Goal: Task Accomplishment & Management: Use online tool/utility

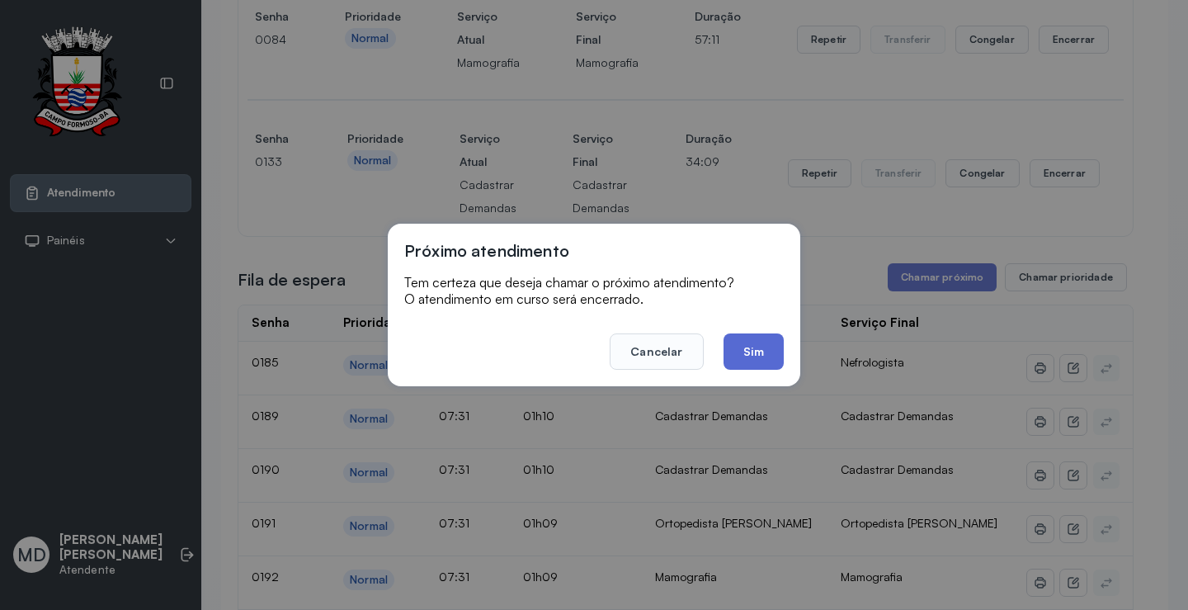
click at [741, 352] on button "Sim" at bounding box center [754, 351] width 60 height 36
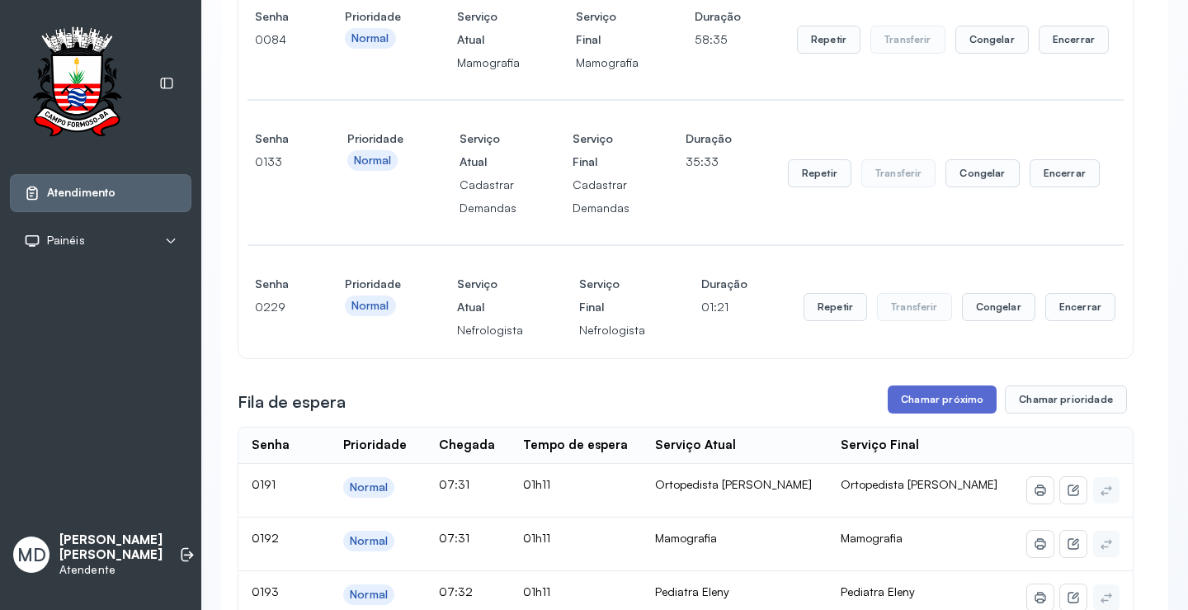
click at [930, 413] on button "Chamar próximo" at bounding box center [942, 399] width 109 height 28
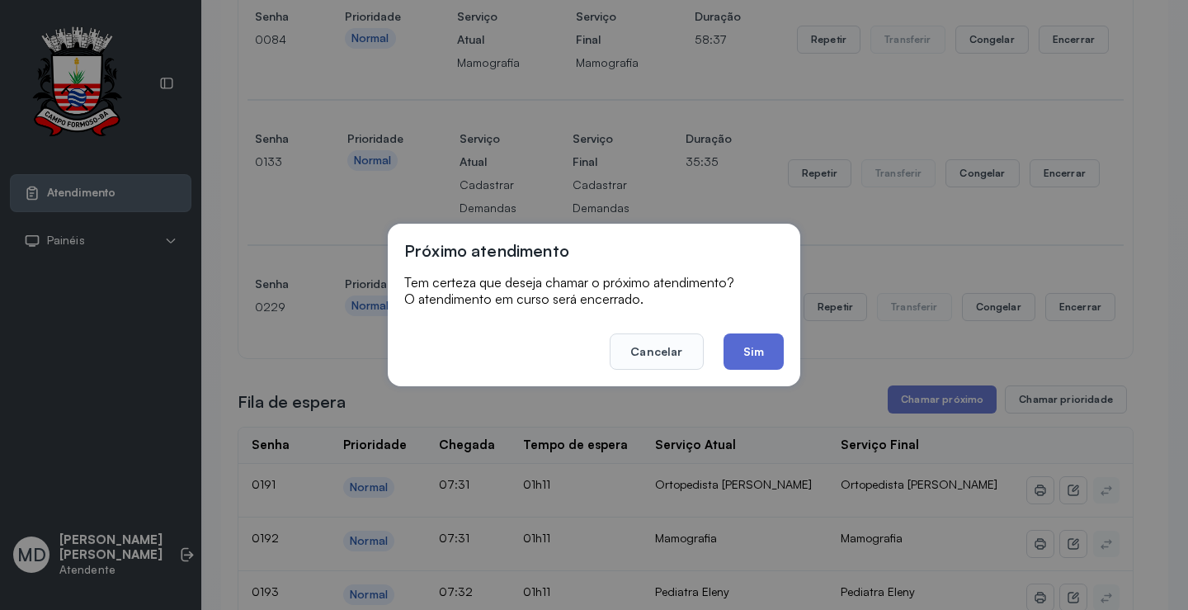
click at [757, 356] on button "Sim" at bounding box center [754, 351] width 60 height 36
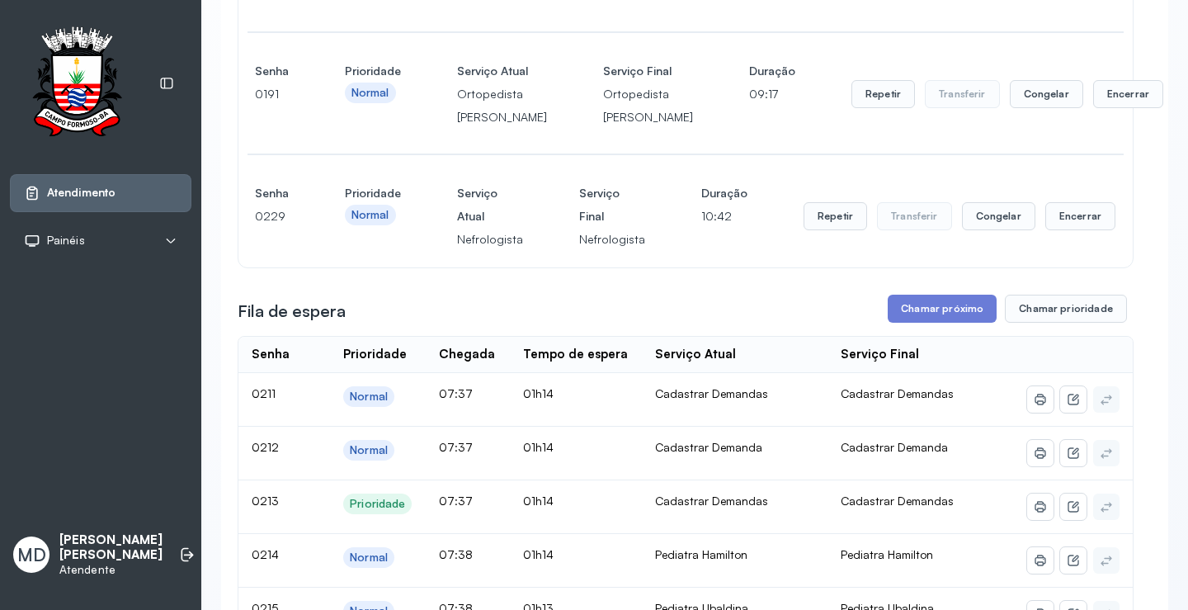
scroll to position [990, 0]
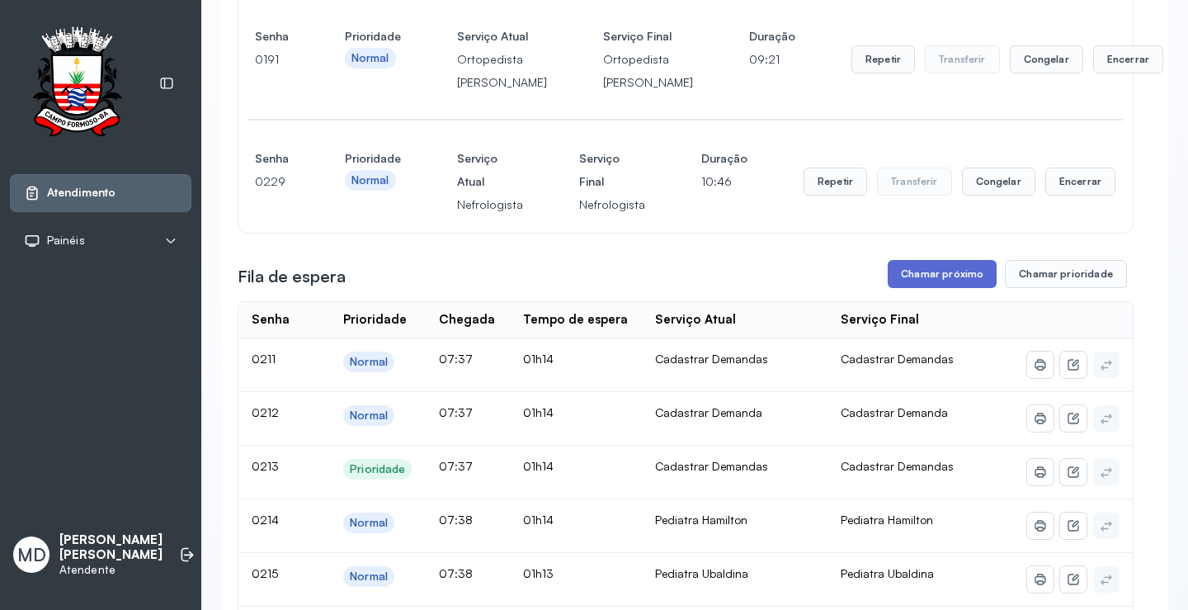
click at [943, 288] on button "Chamar próximo" at bounding box center [942, 274] width 109 height 28
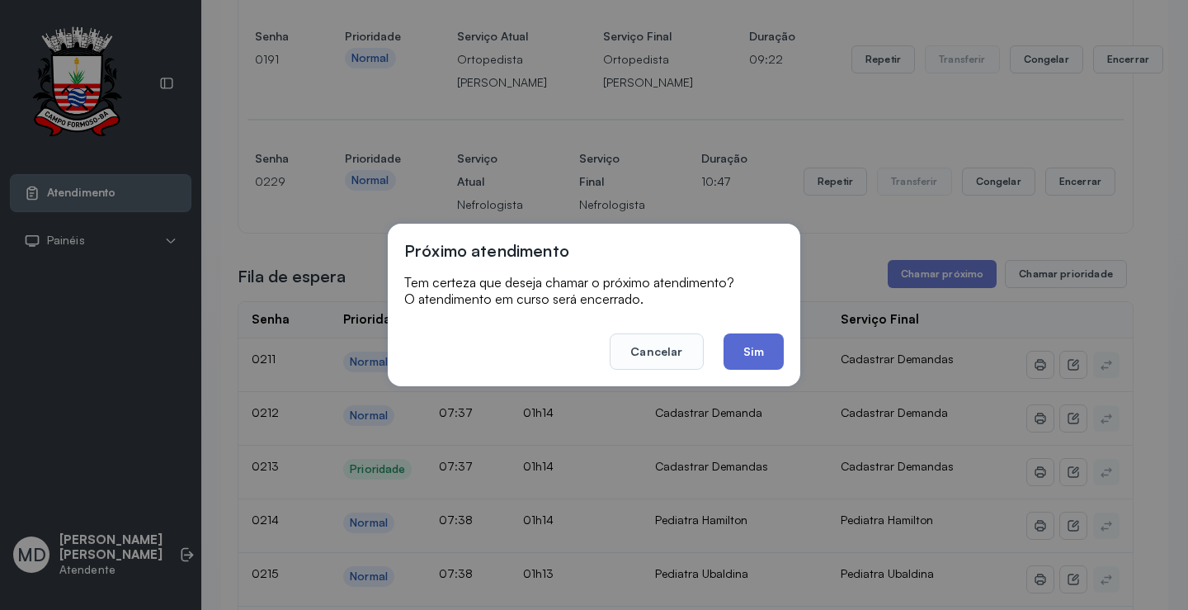
click at [750, 347] on button "Sim" at bounding box center [754, 351] width 60 height 36
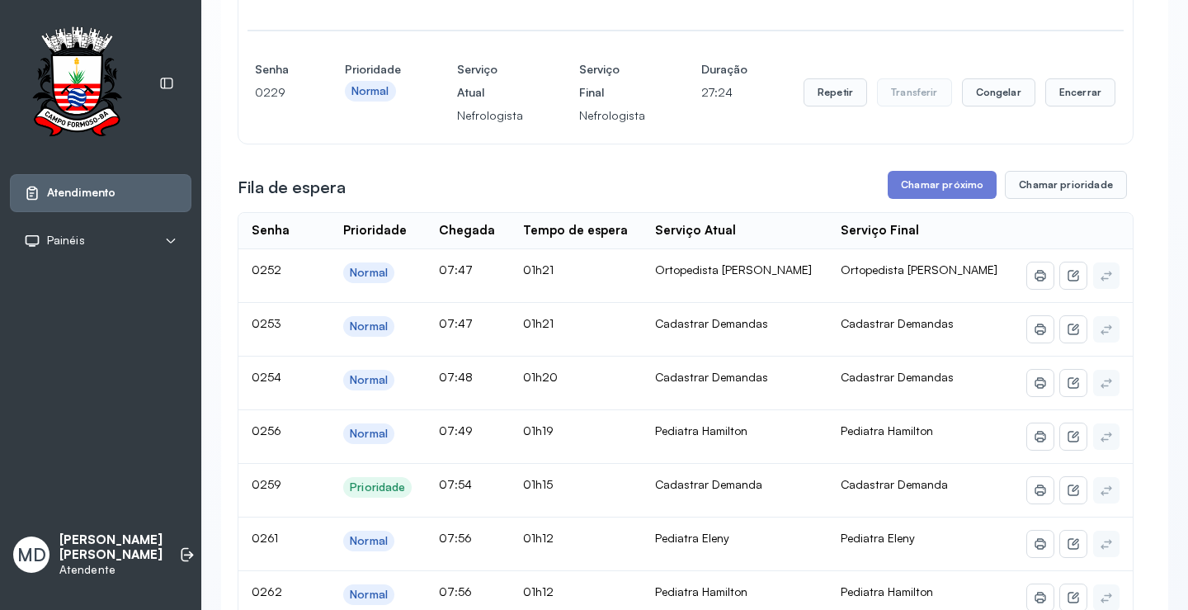
scroll to position [1238, 0]
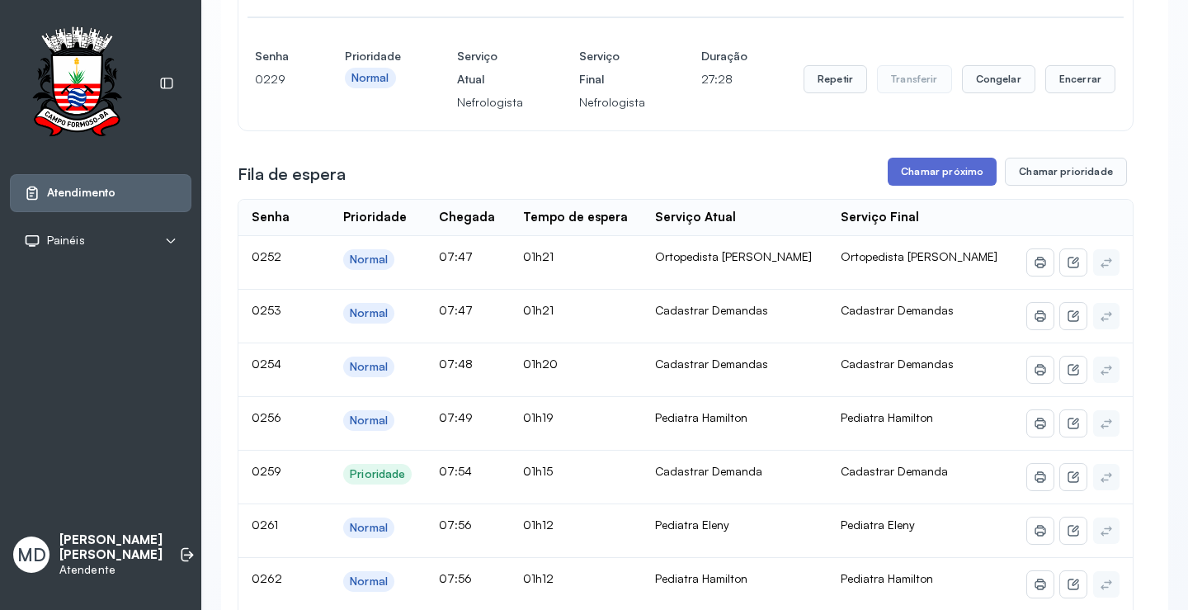
click at [947, 186] on button "Chamar próximo" at bounding box center [942, 172] width 109 height 28
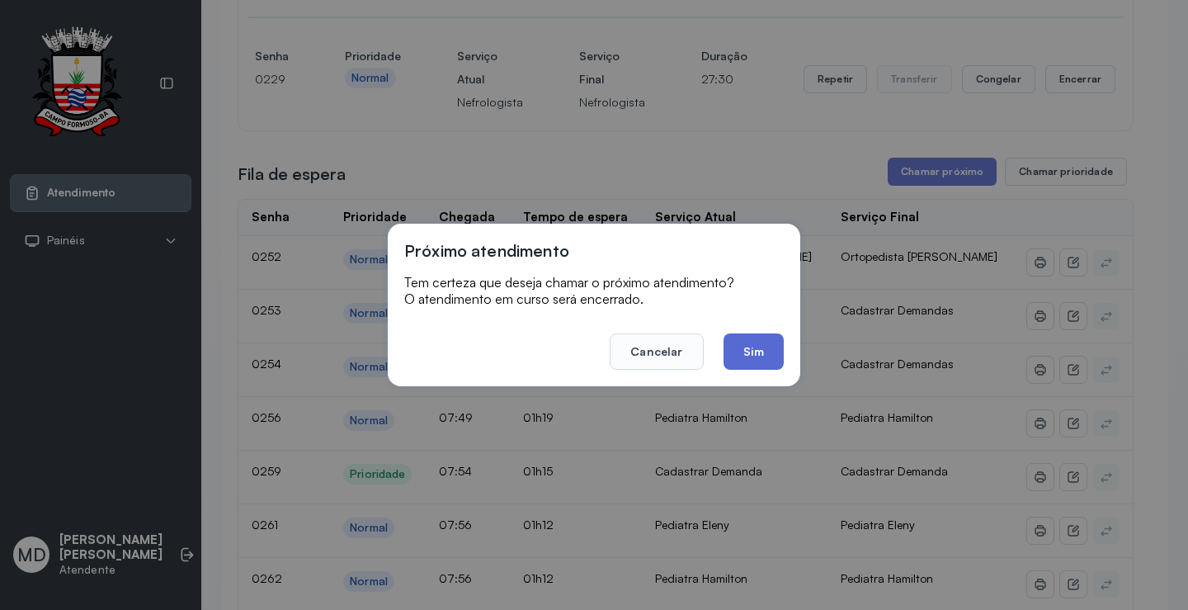
click at [758, 350] on button "Sim" at bounding box center [754, 351] width 60 height 36
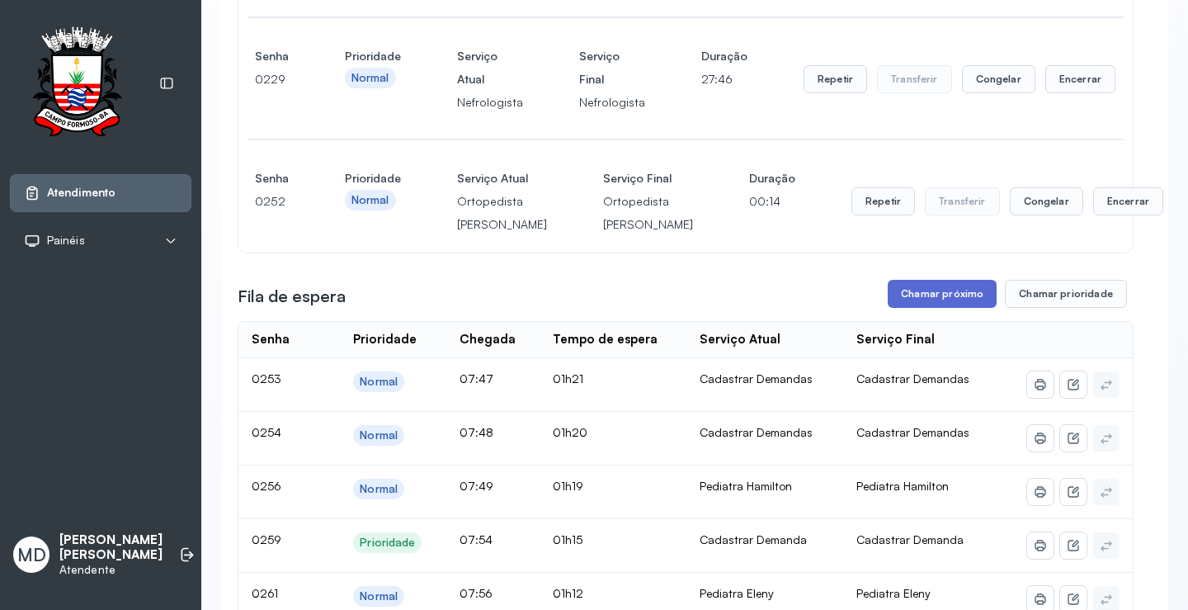
click at [925, 308] on button "Chamar próximo" at bounding box center [942, 294] width 109 height 28
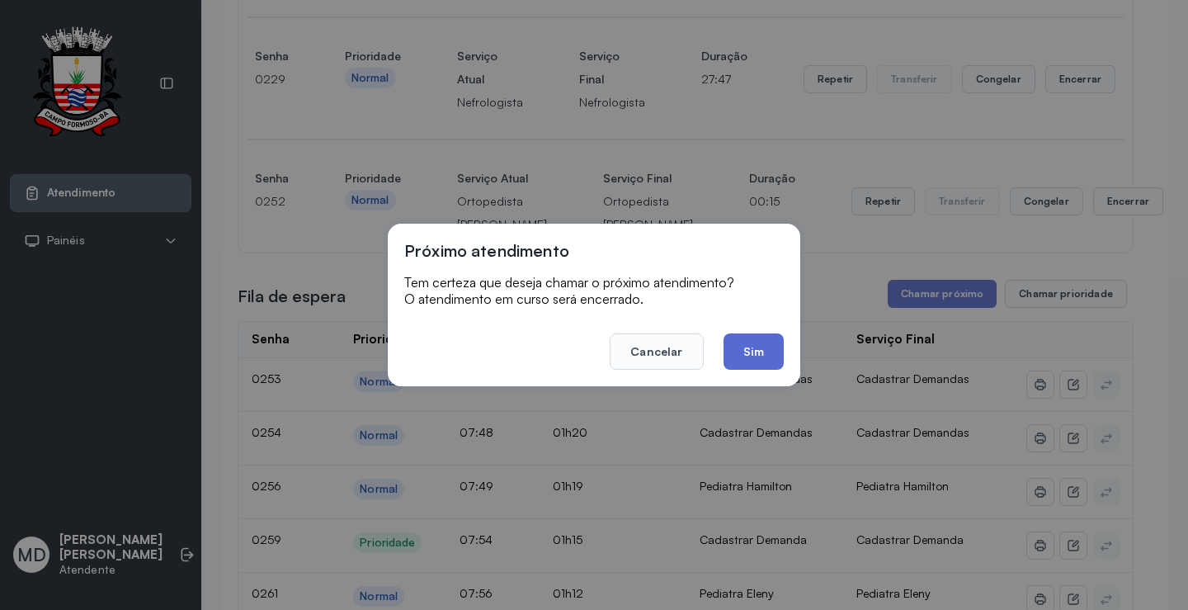
click at [740, 356] on button "Sim" at bounding box center [754, 351] width 60 height 36
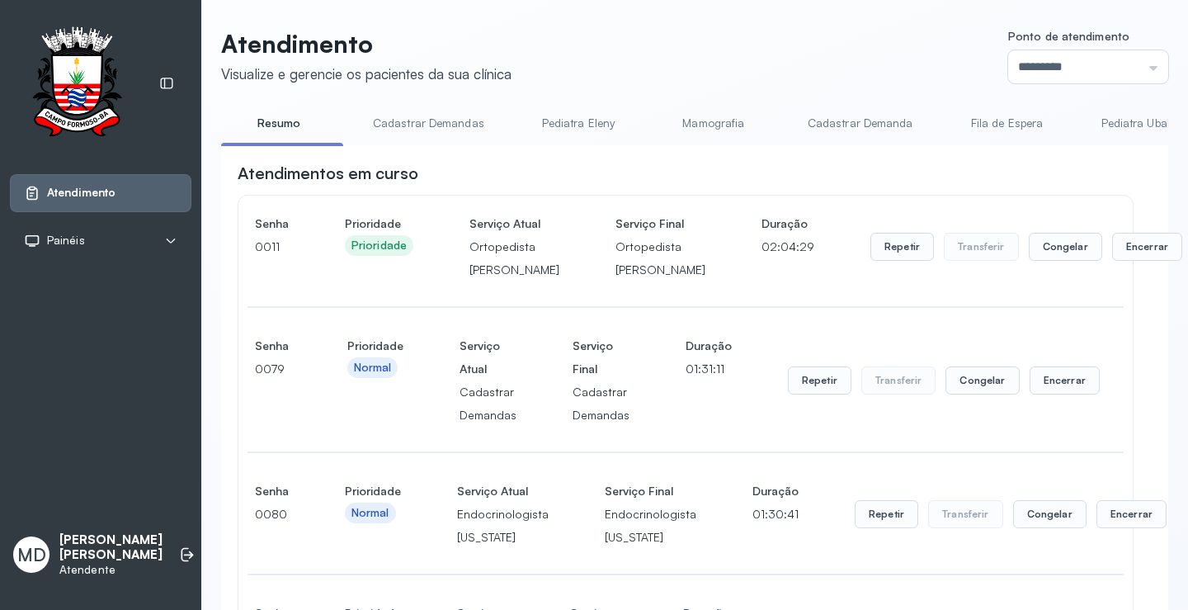
scroll to position [1403, 0]
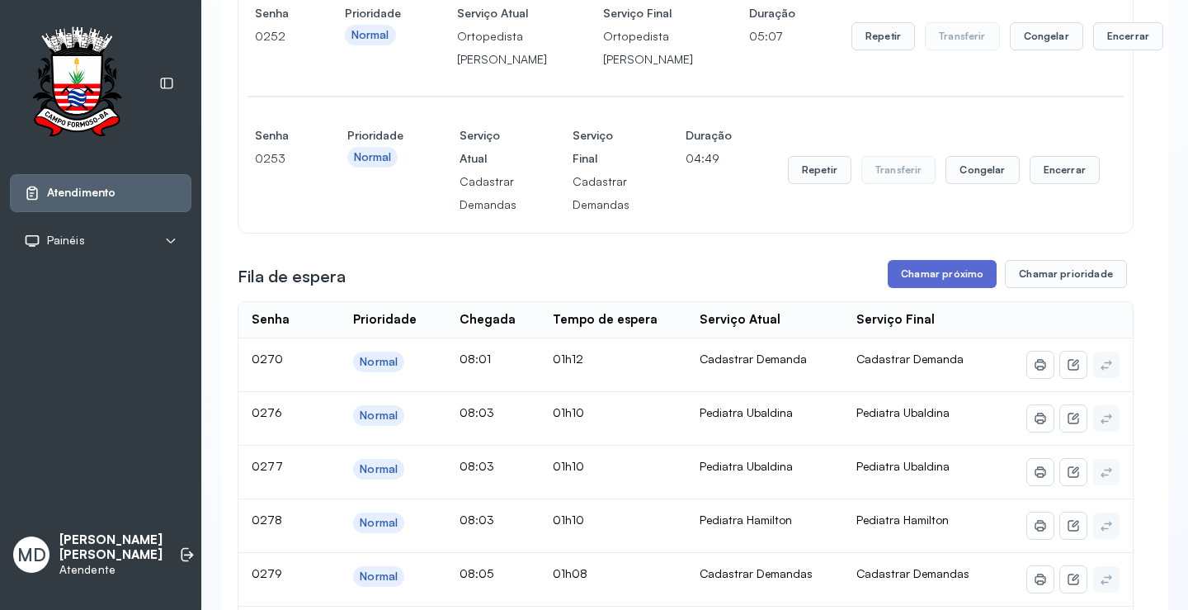
click at [933, 288] on button "Chamar próximo" at bounding box center [942, 274] width 109 height 28
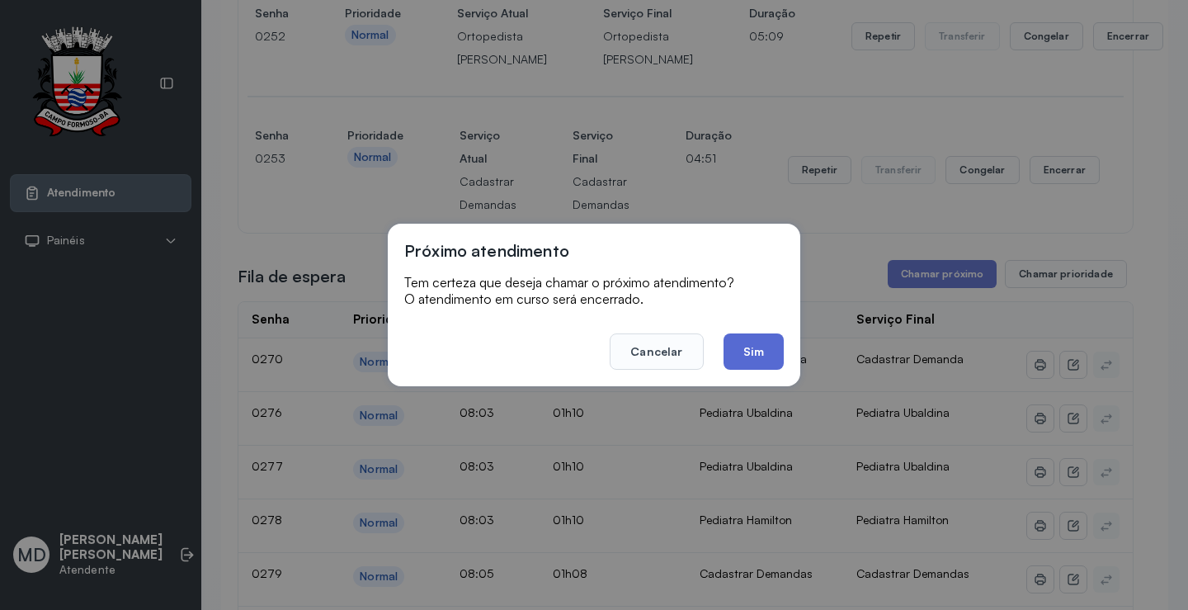
click at [746, 348] on button "Sim" at bounding box center [754, 351] width 60 height 36
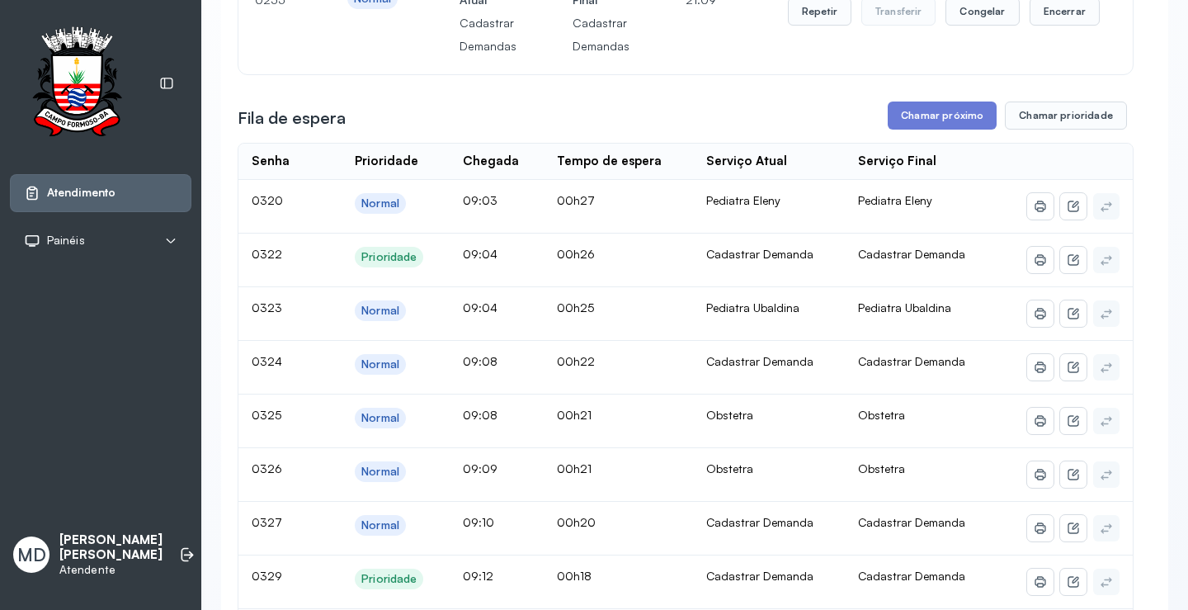
scroll to position [1568, 0]
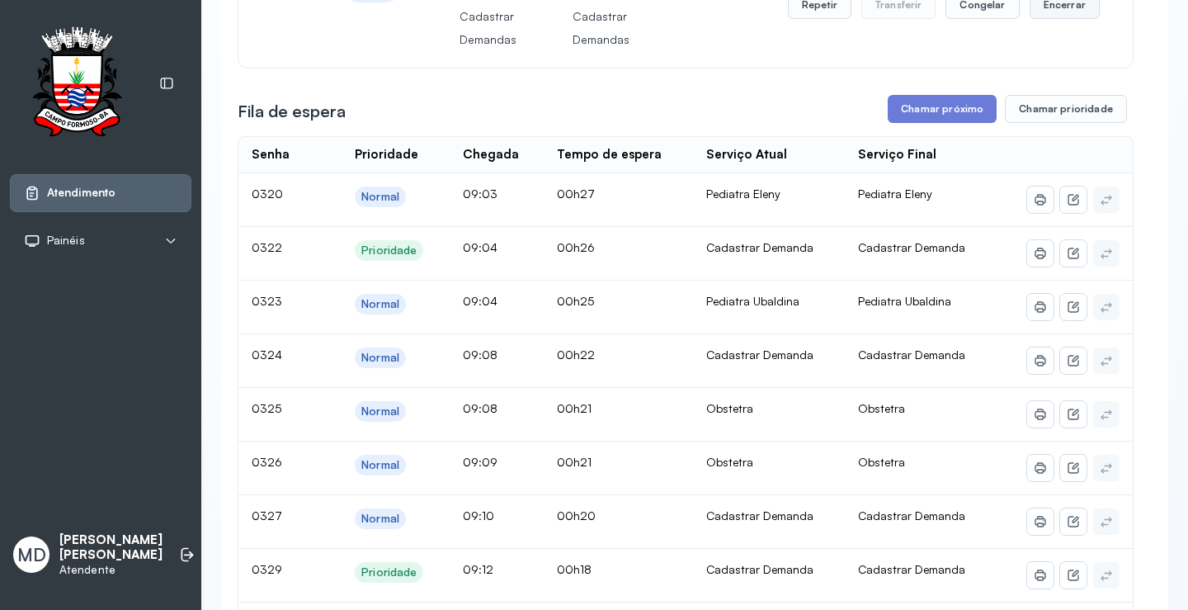
click at [1061, 19] on button "Encerrar" at bounding box center [1065, 5] width 70 height 28
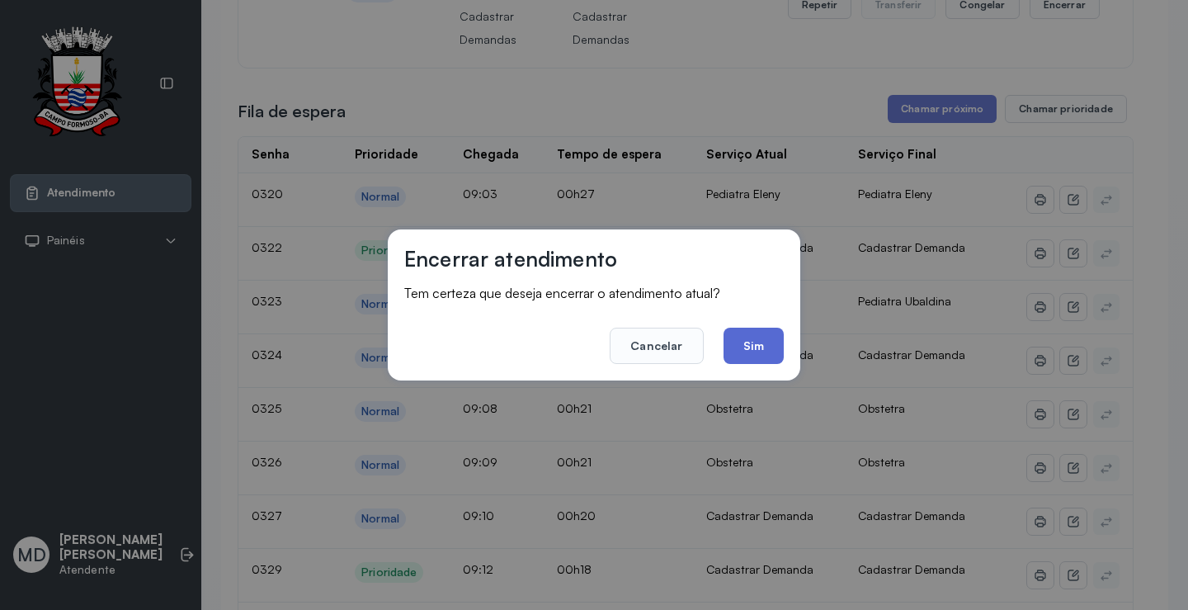
click at [760, 338] on button "Sim" at bounding box center [754, 346] width 60 height 36
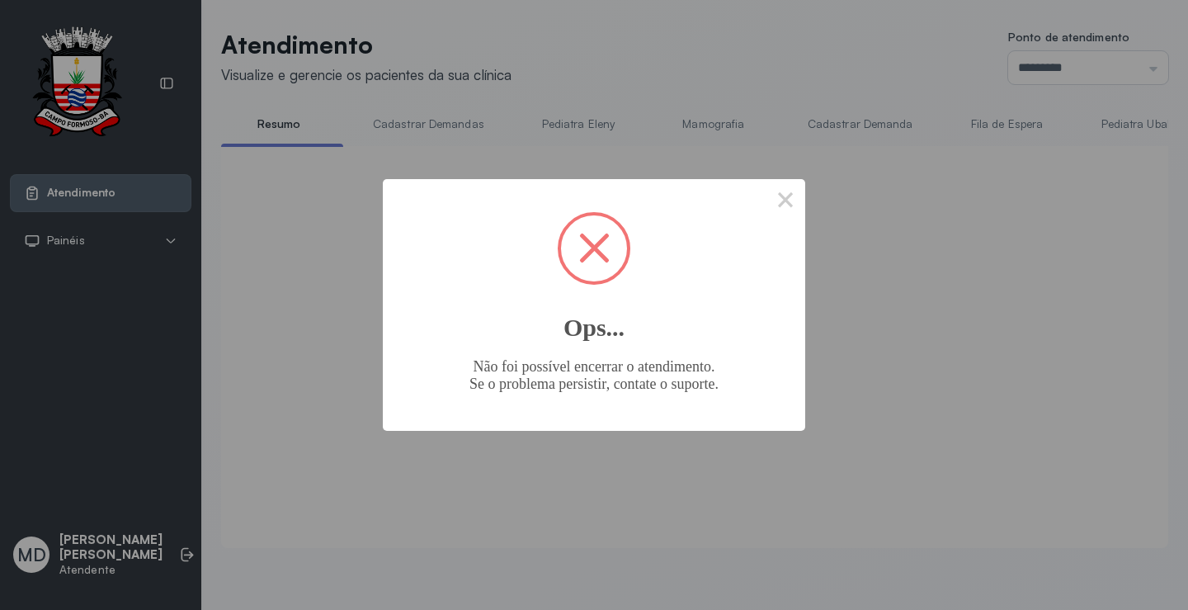
scroll to position [1, 0]
click at [784, 196] on button "×" at bounding box center [786, 199] width 40 height 40
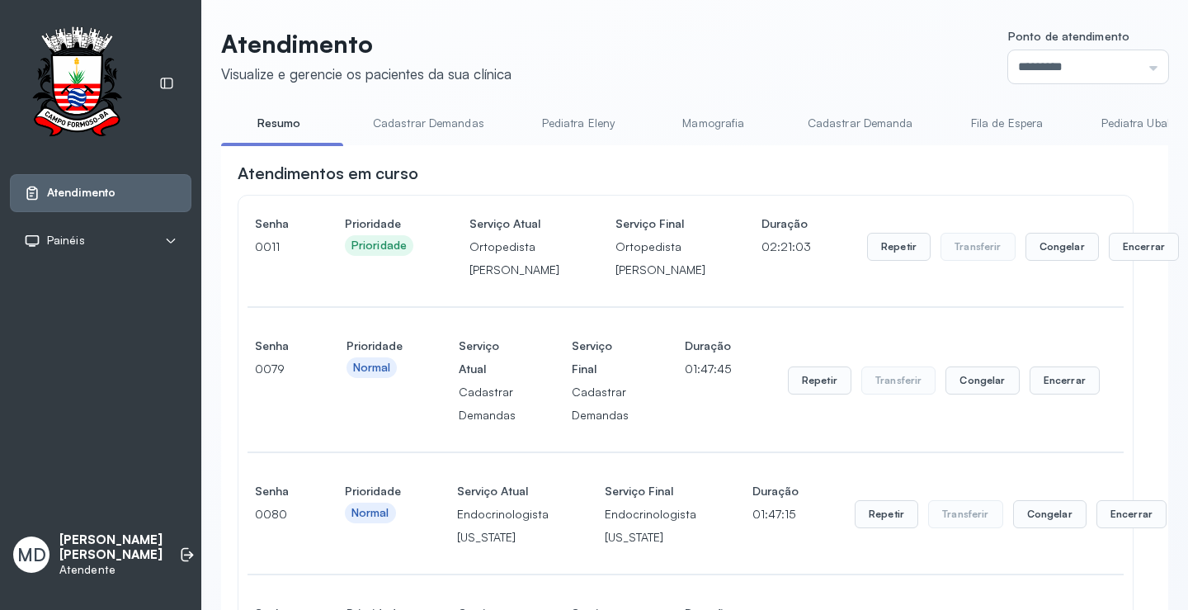
scroll to position [1568, 0]
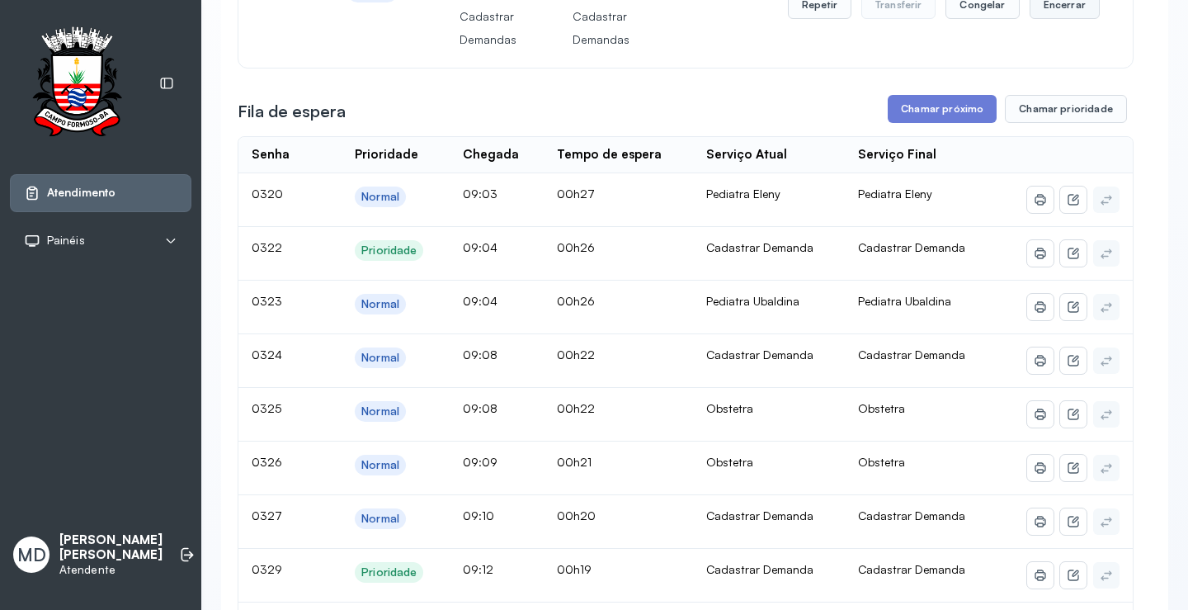
click at [1043, 19] on button "Encerrar" at bounding box center [1065, 5] width 70 height 28
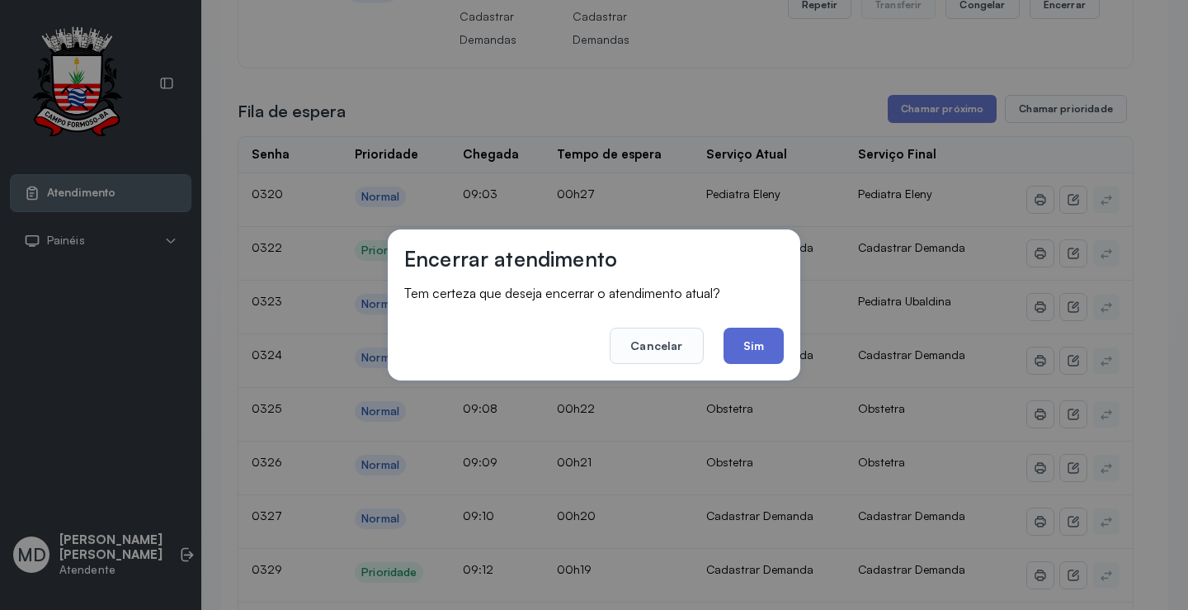
click at [769, 340] on button "Sim" at bounding box center [754, 346] width 60 height 36
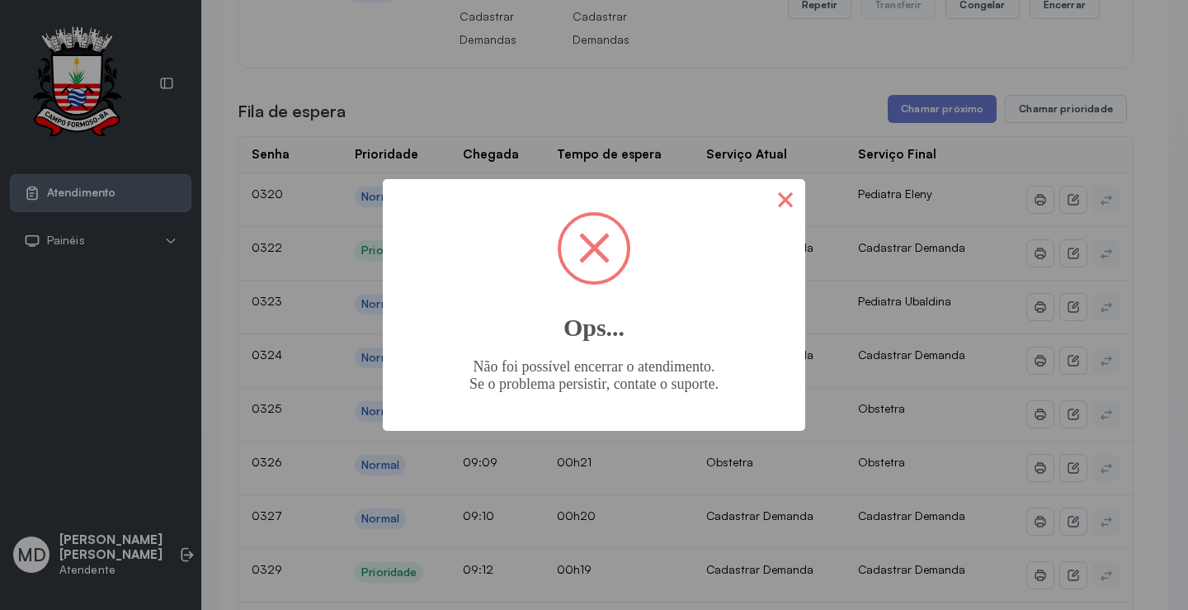
click at [787, 199] on button "×" at bounding box center [786, 199] width 40 height 40
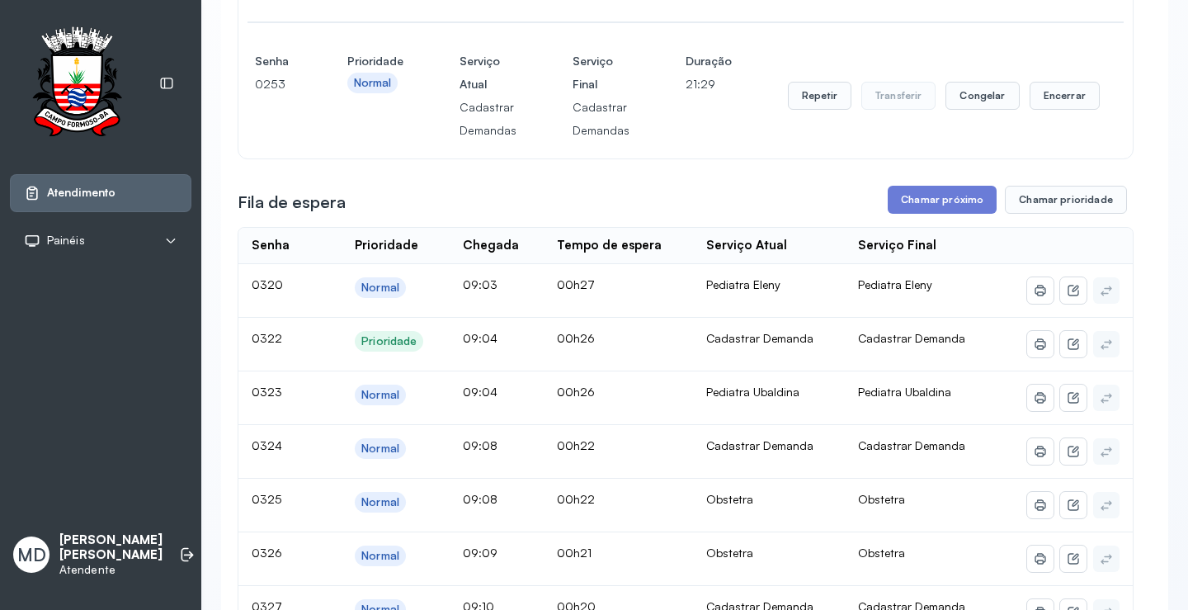
scroll to position [1321, 0]
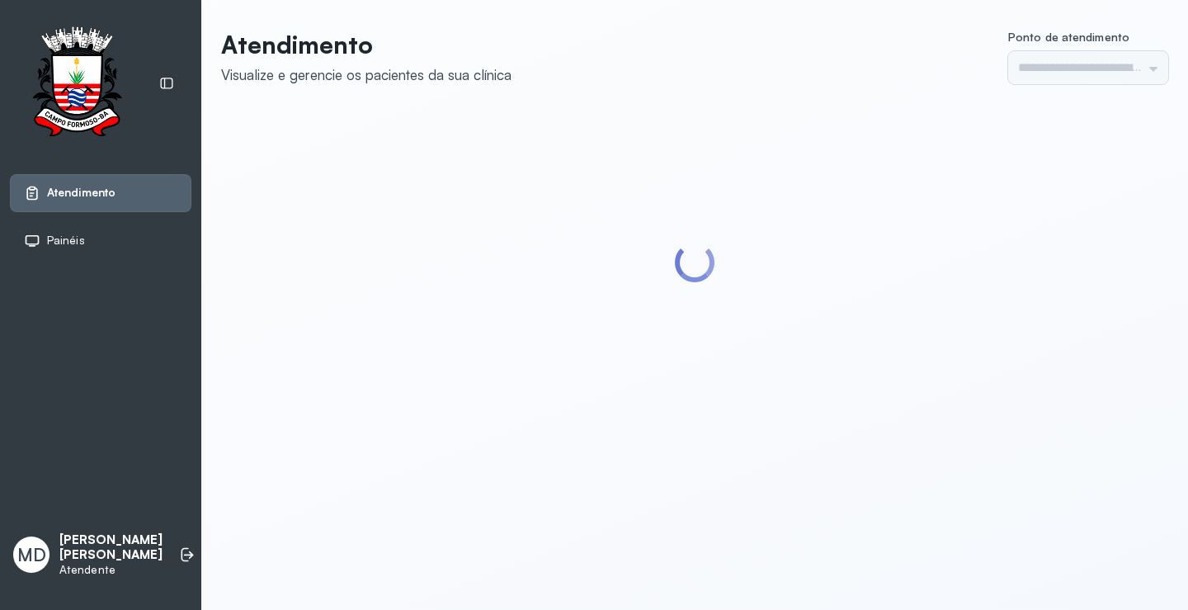
type input "*********"
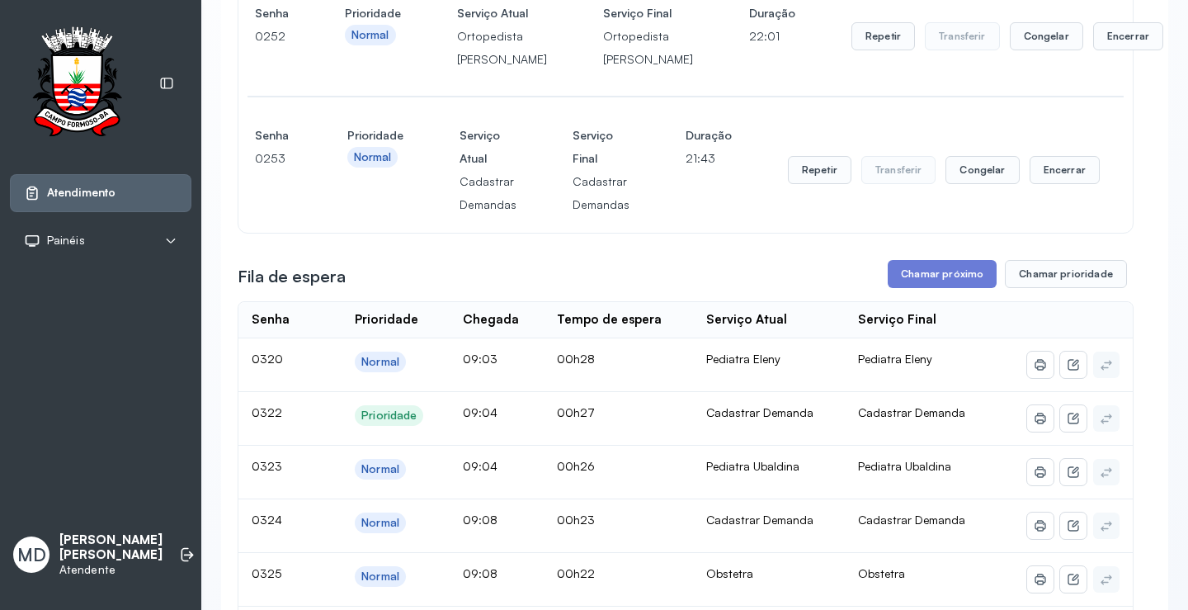
scroll to position [1651, 0]
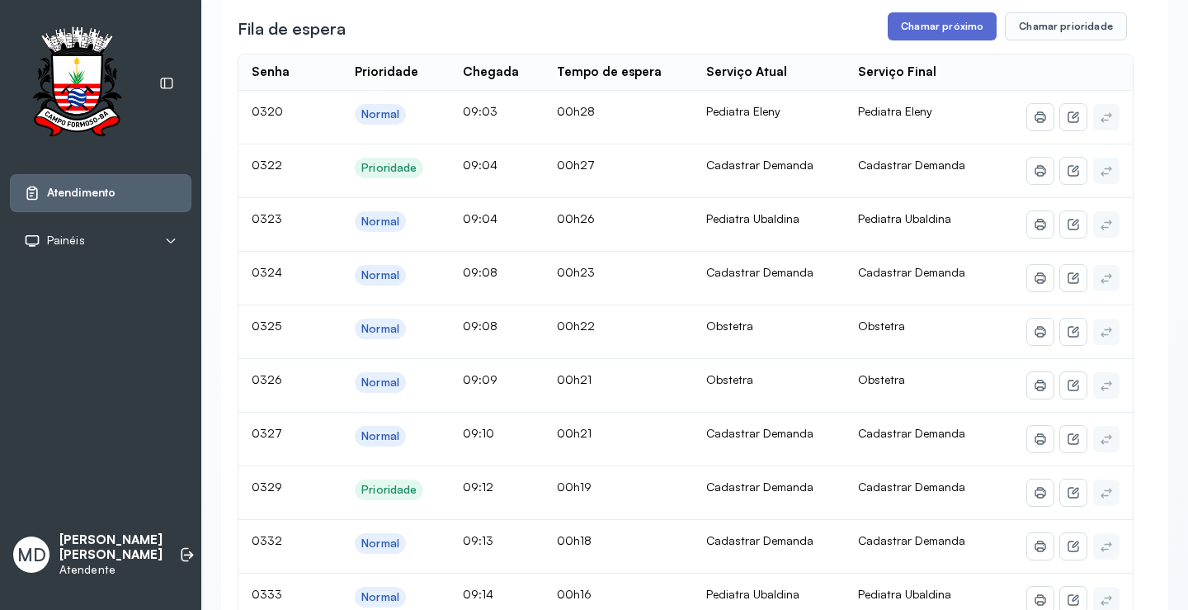
click at [945, 40] on button "Chamar próximo" at bounding box center [942, 26] width 109 height 28
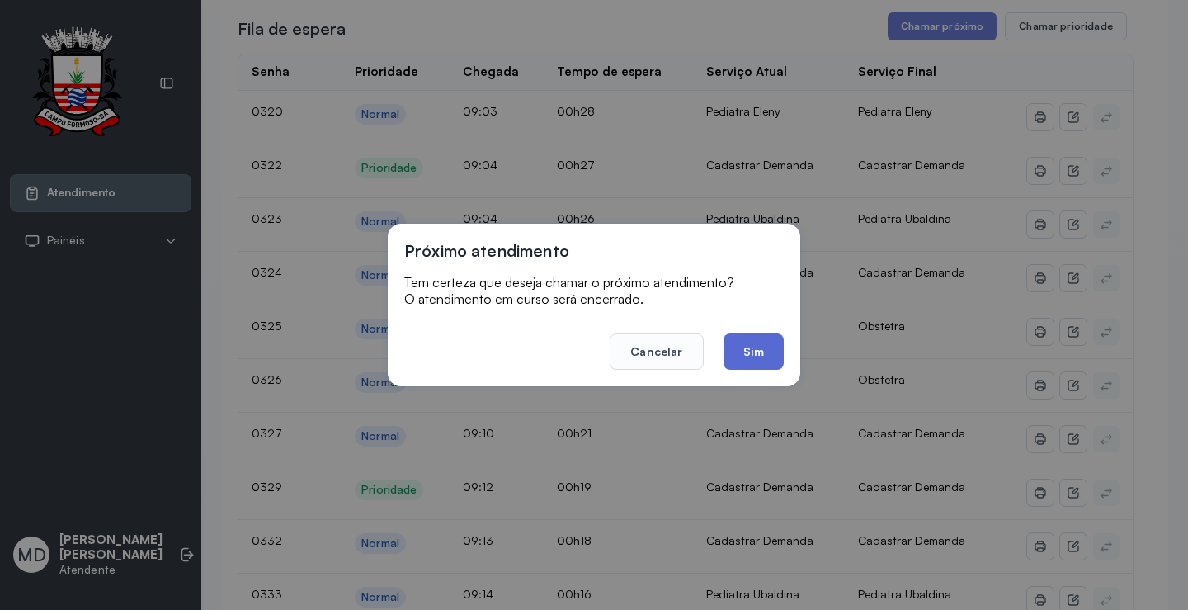
click at [744, 344] on button "Sim" at bounding box center [754, 351] width 60 height 36
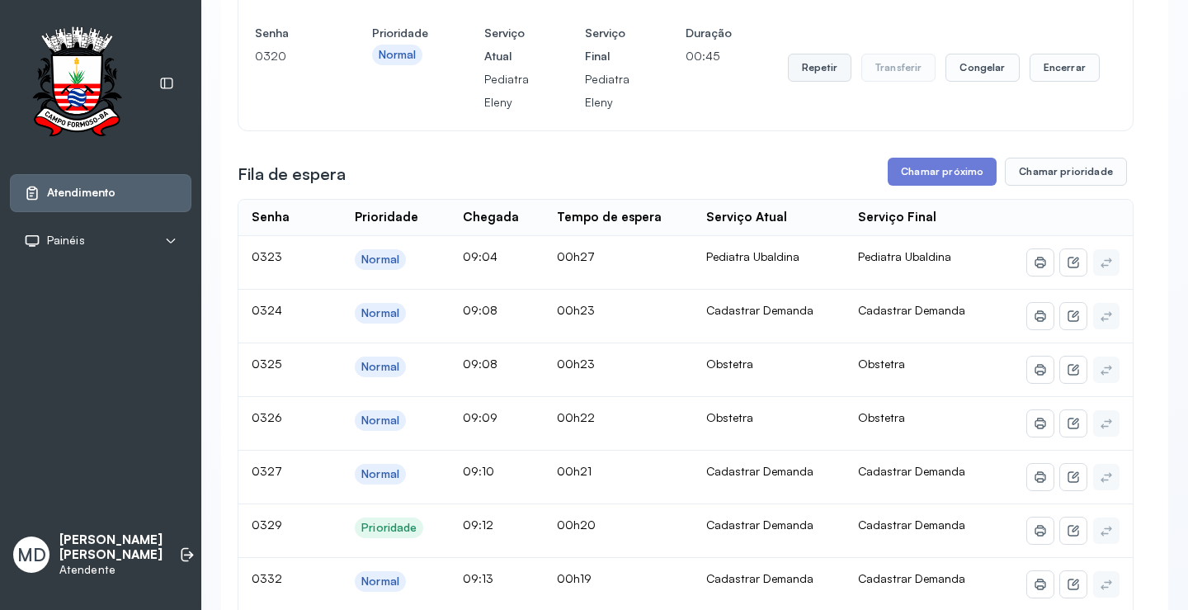
click at [823, 82] on button "Repetir" at bounding box center [820, 68] width 64 height 28
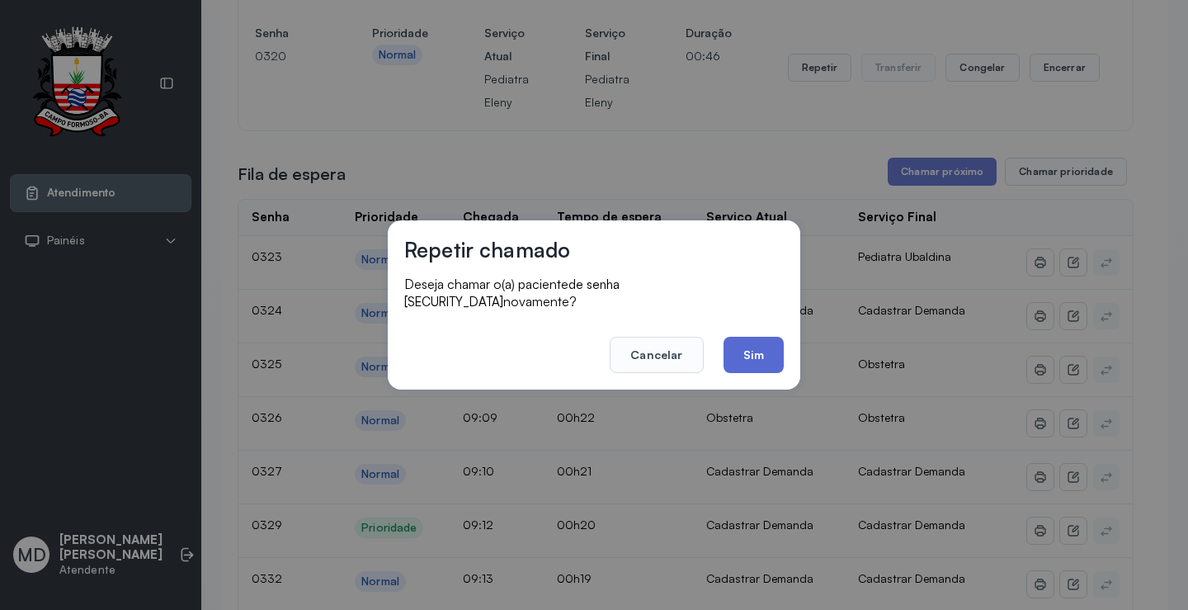
click at [759, 346] on button "Sim" at bounding box center [754, 355] width 60 height 36
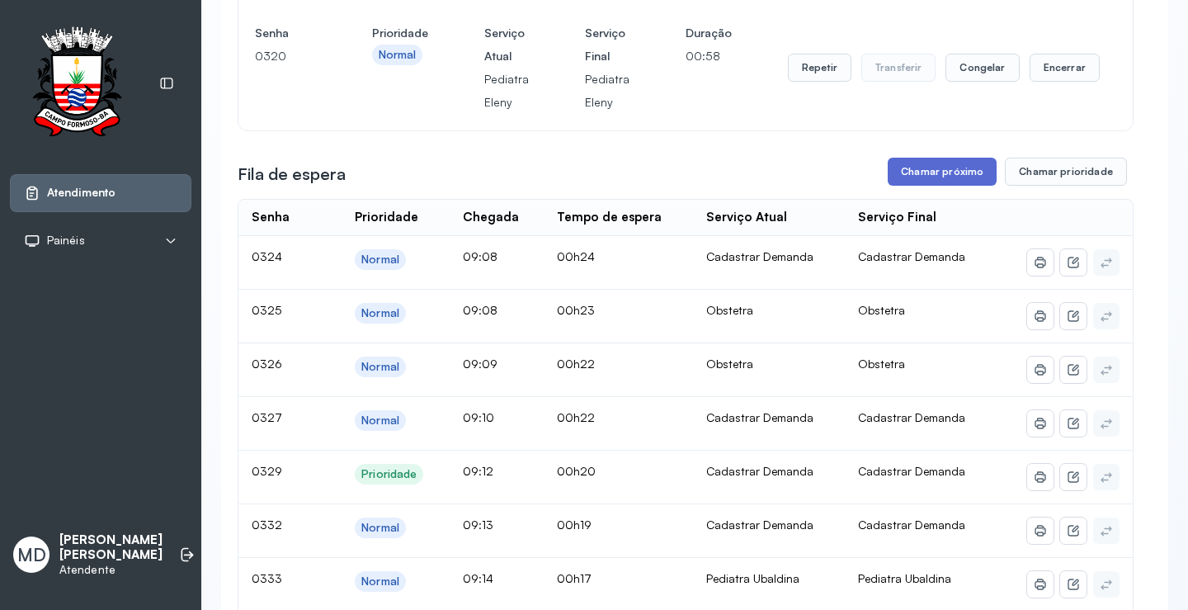
click at [939, 186] on button "Chamar próximo" at bounding box center [942, 172] width 109 height 28
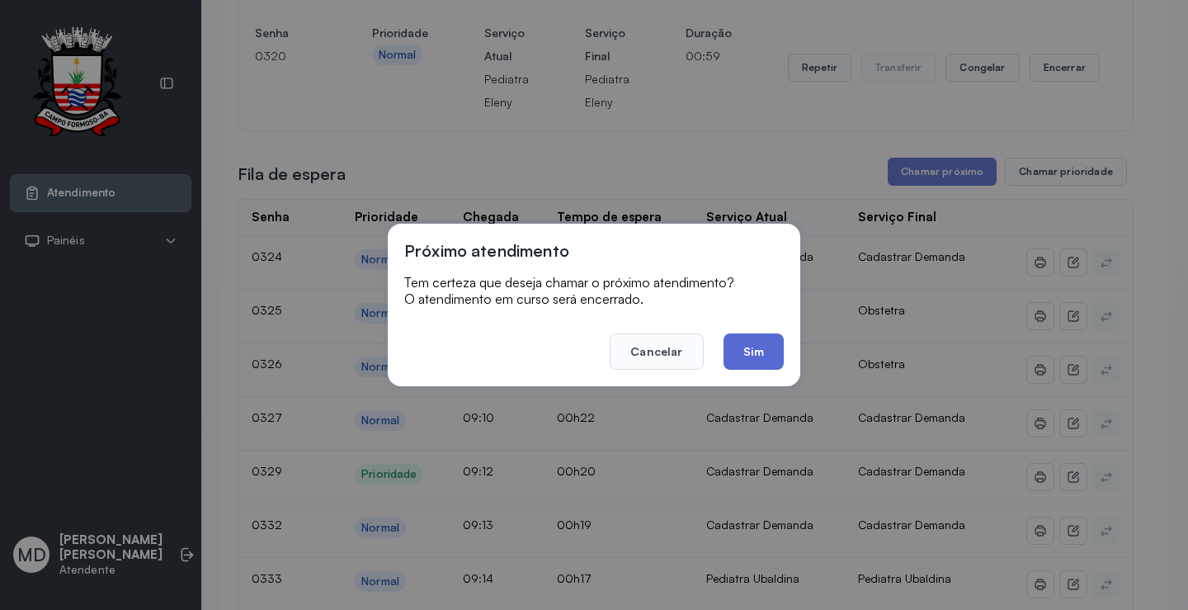
click at [752, 346] on button "Sim" at bounding box center [754, 351] width 60 height 36
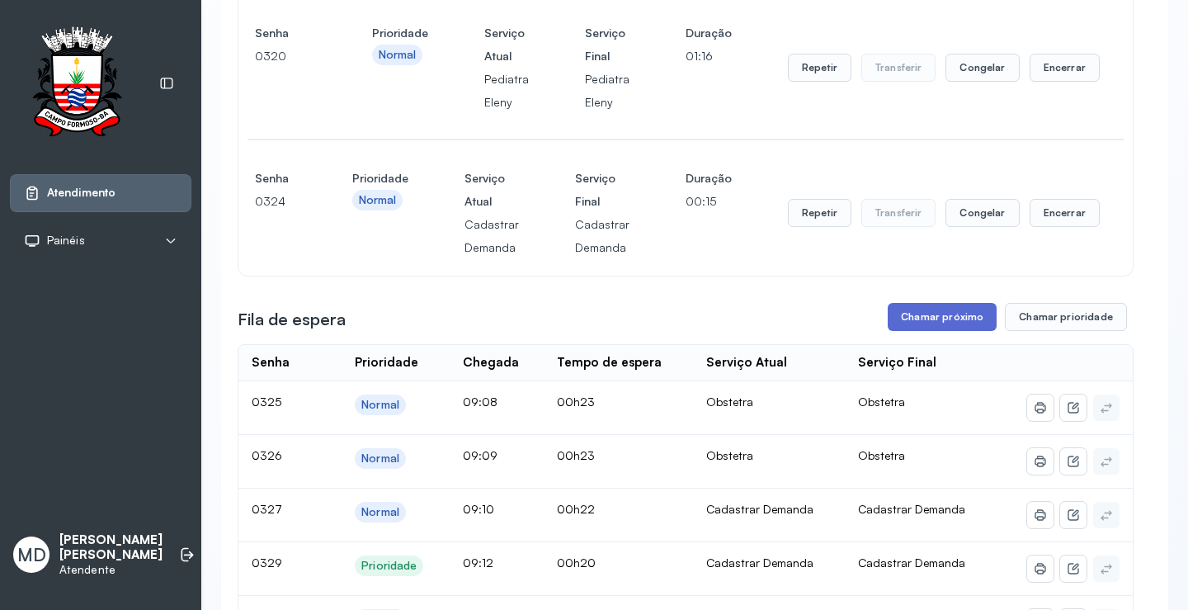
click at [924, 331] on button "Chamar próximo" at bounding box center [942, 317] width 109 height 28
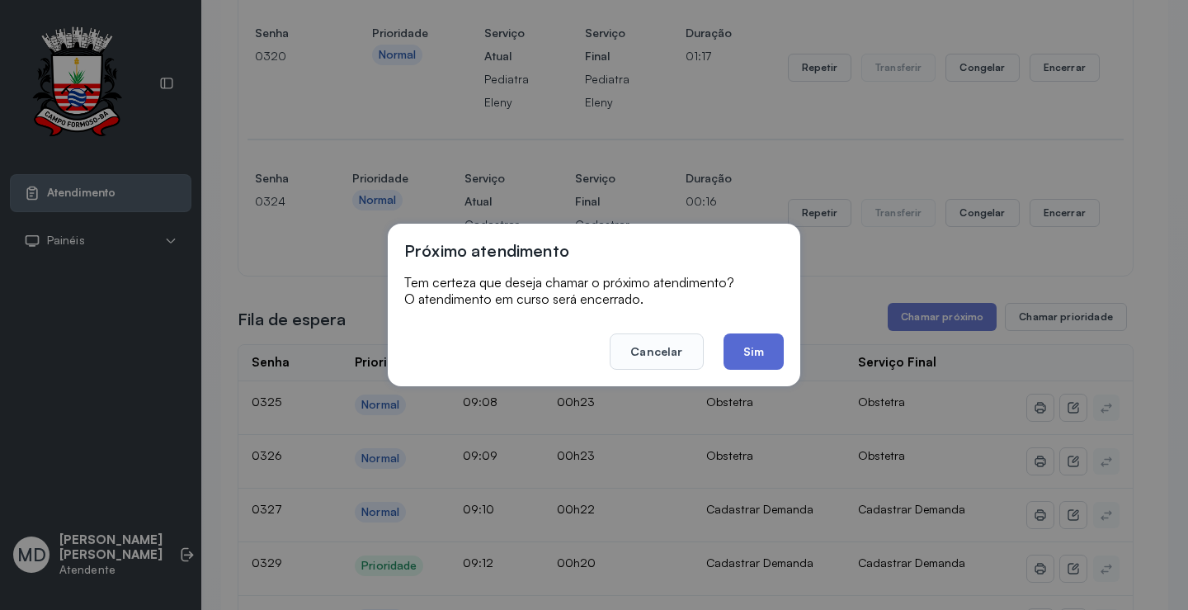
click at [752, 344] on button "Sim" at bounding box center [754, 351] width 60 height 36
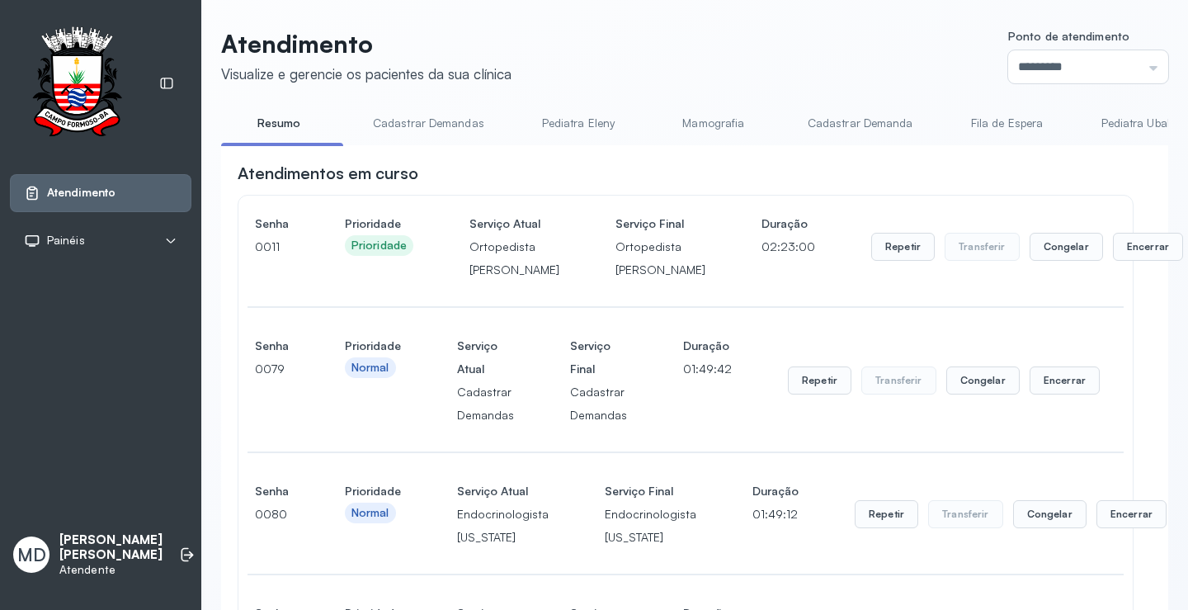
scroll to position [1981, 0]
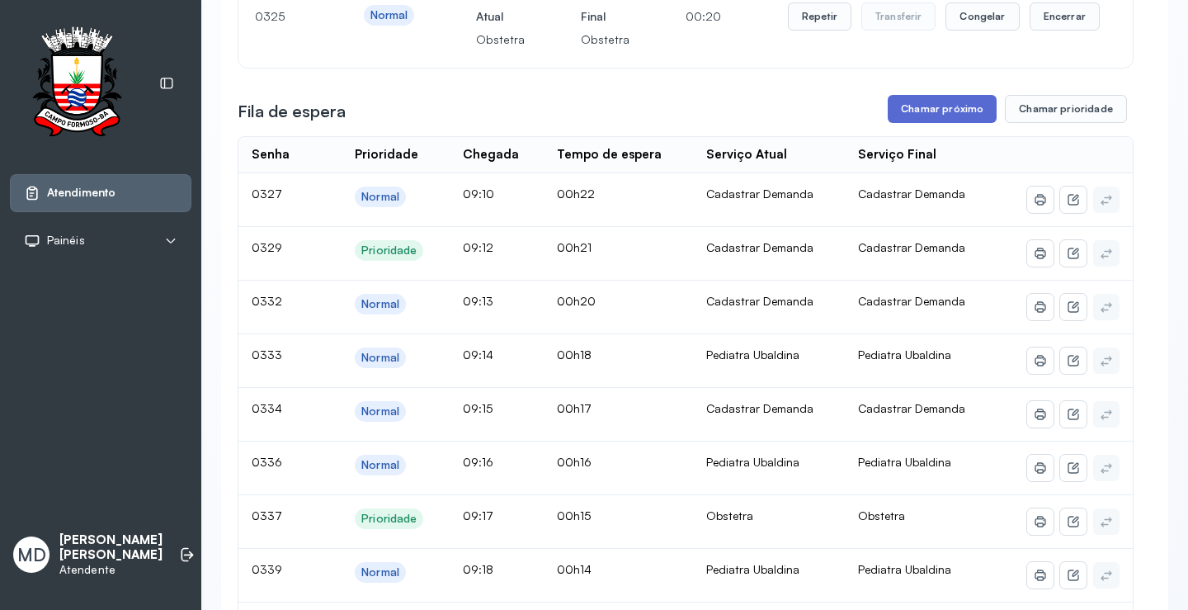
click at [935, 123] on button "Chamar próximo" at bounding box center [942, 109] width 109 height 28
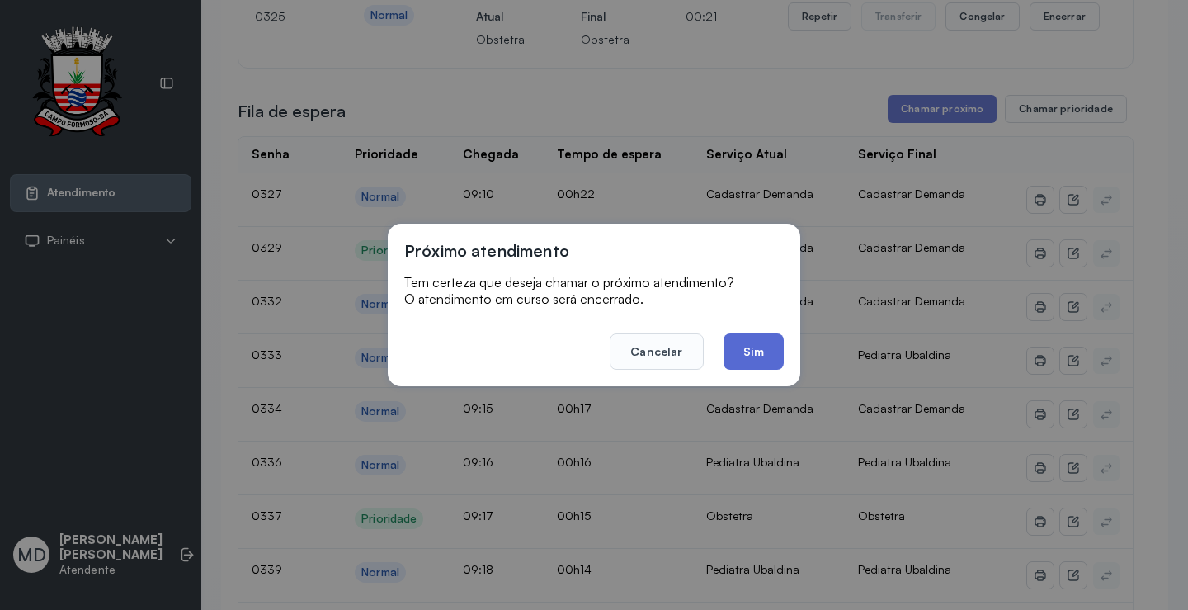
click at [757, 347] on button "Sim" at bounding box center [754, 351] width 60 height 36
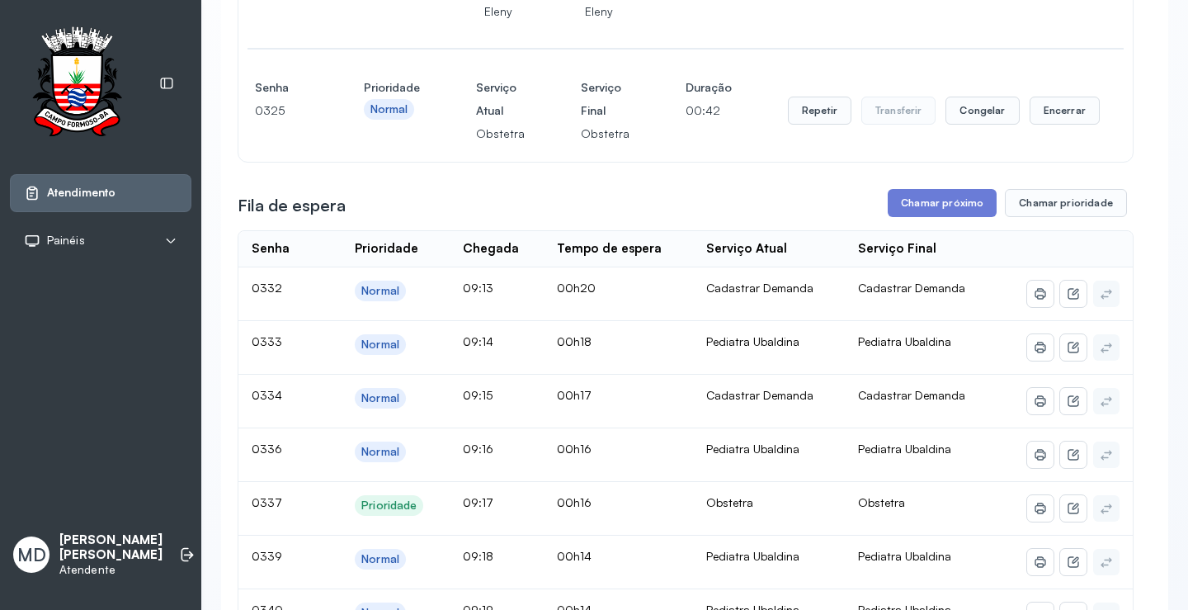
scroll to position [1733, 0]
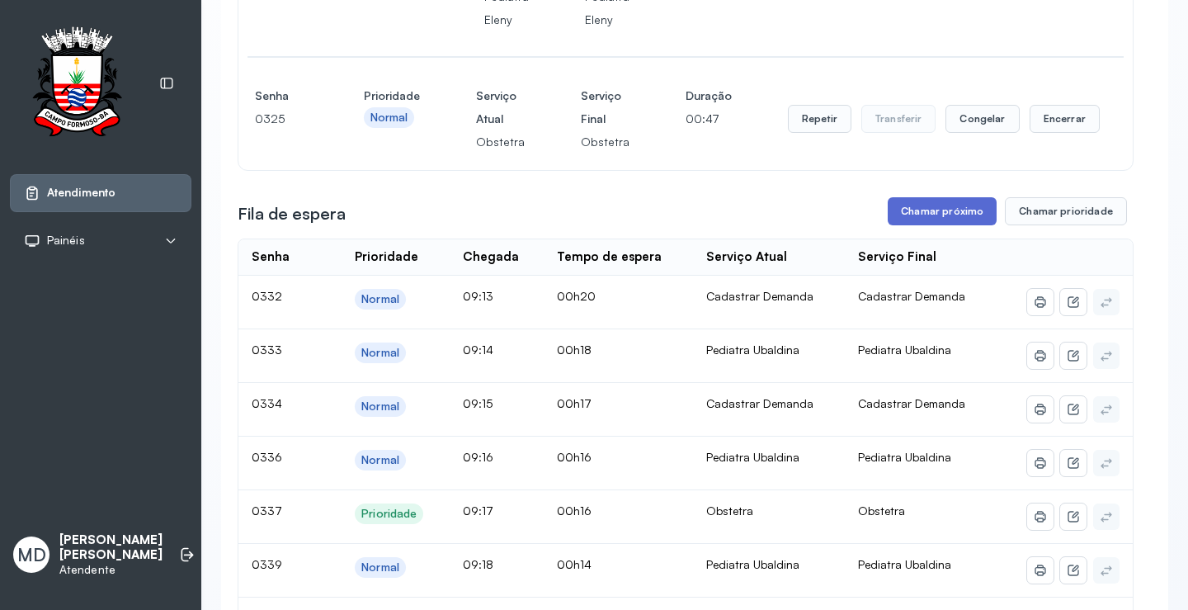
click at [941, 225] on button "Chamar próximo" at bounding box center [942, 211] width 109 height 28
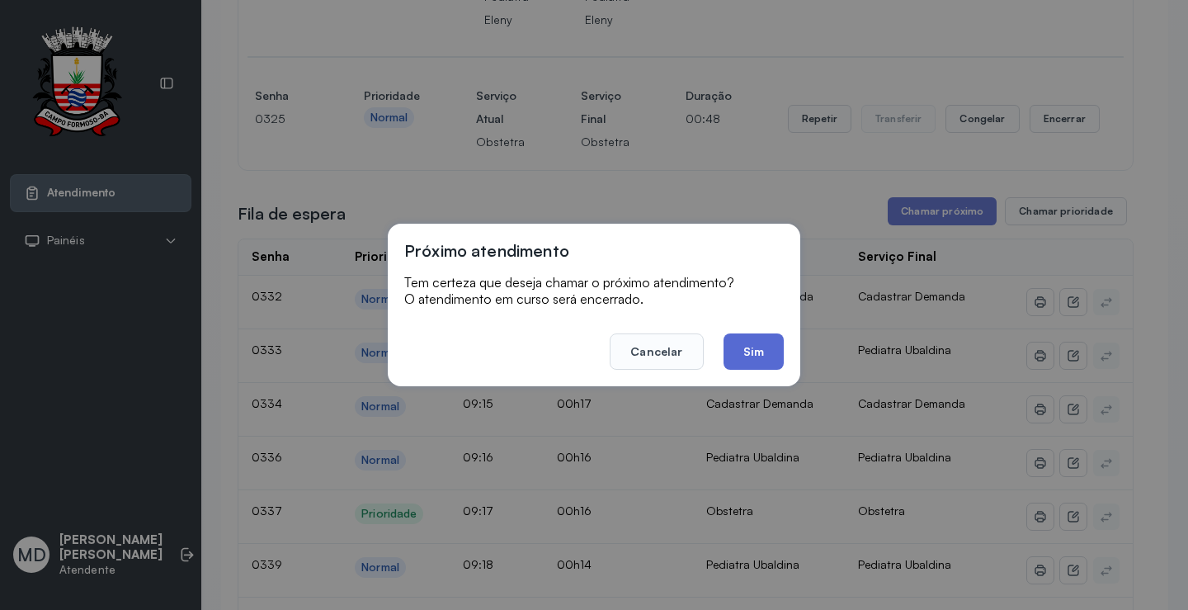
click at [759, 347] on button "Sim" at bounding box center [754, 351] width 60 height 36
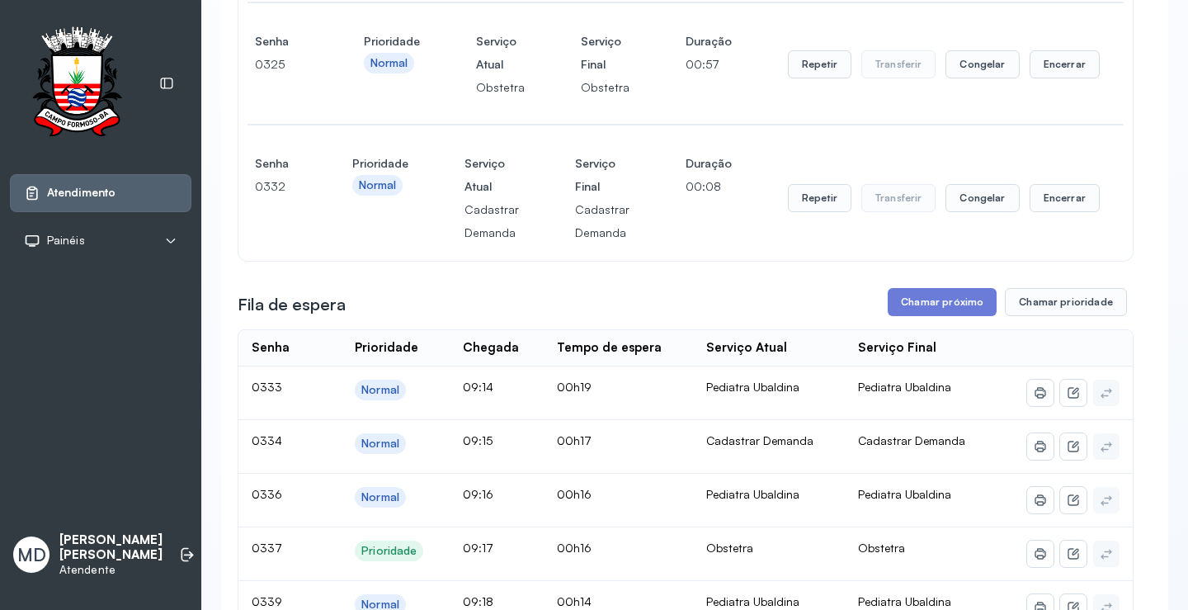
scroll to position [1816, 0]
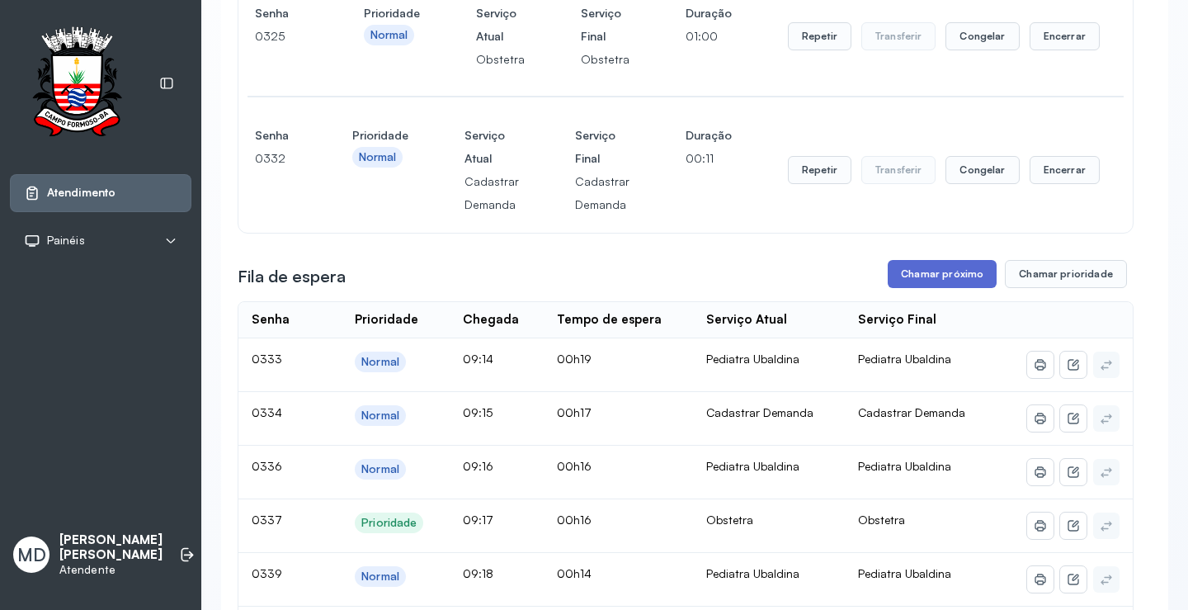
click at [972, 288] on button "Chamar próximo" at bounding box center [942, 274] width 109 height 28
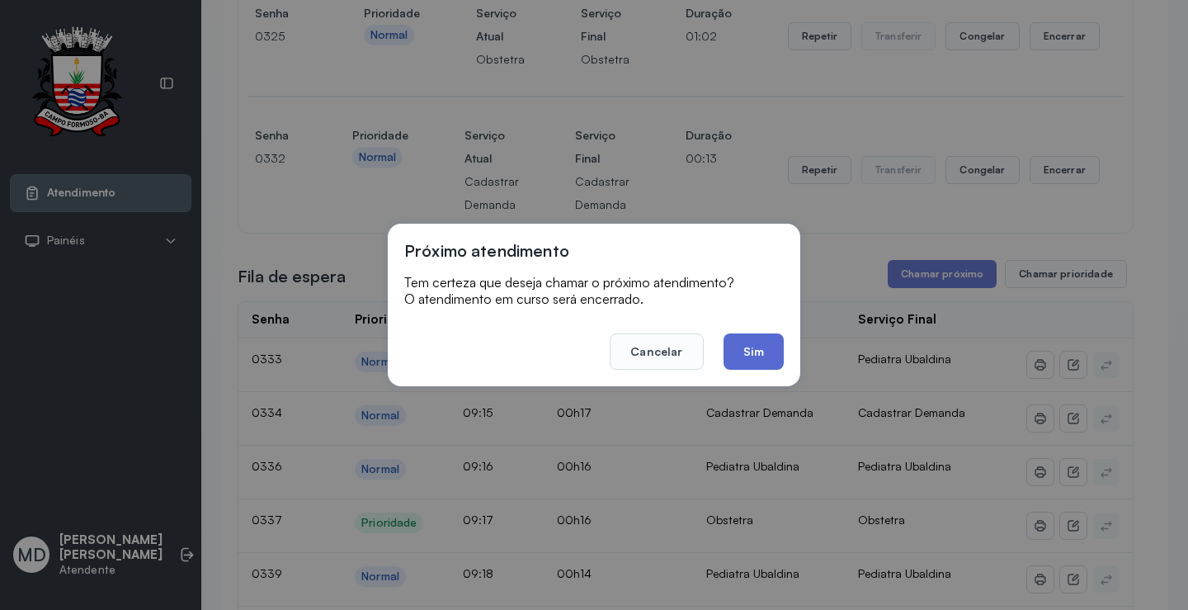
click at [748, 357] on button "Sim" at bounding box center [754, 351] width 60 height 36
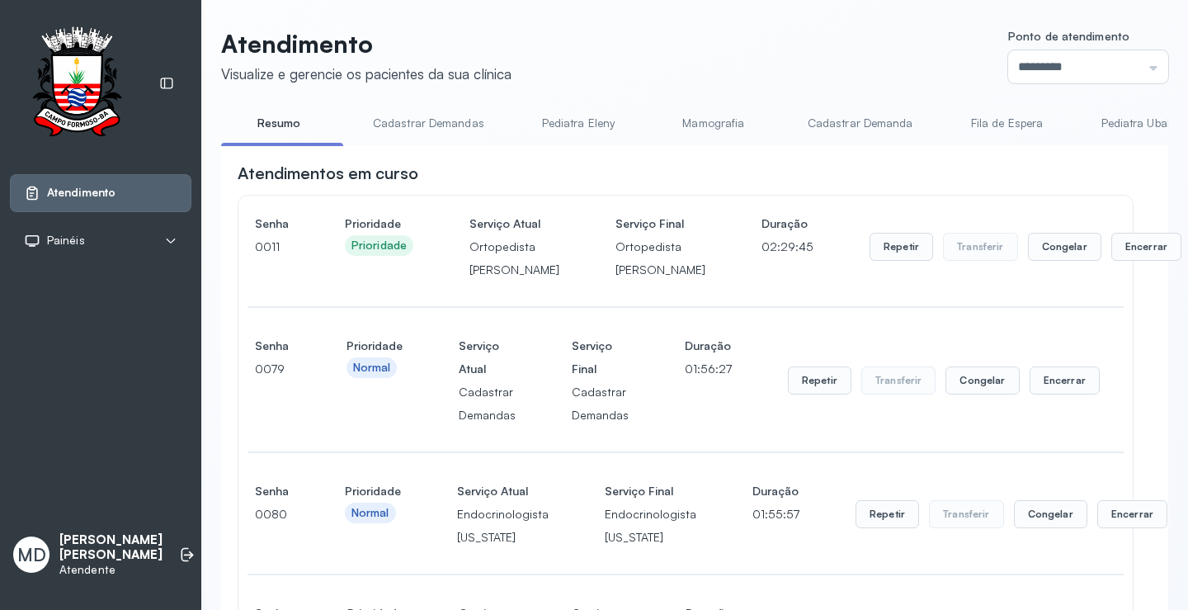
scroll to position [2063, 0]
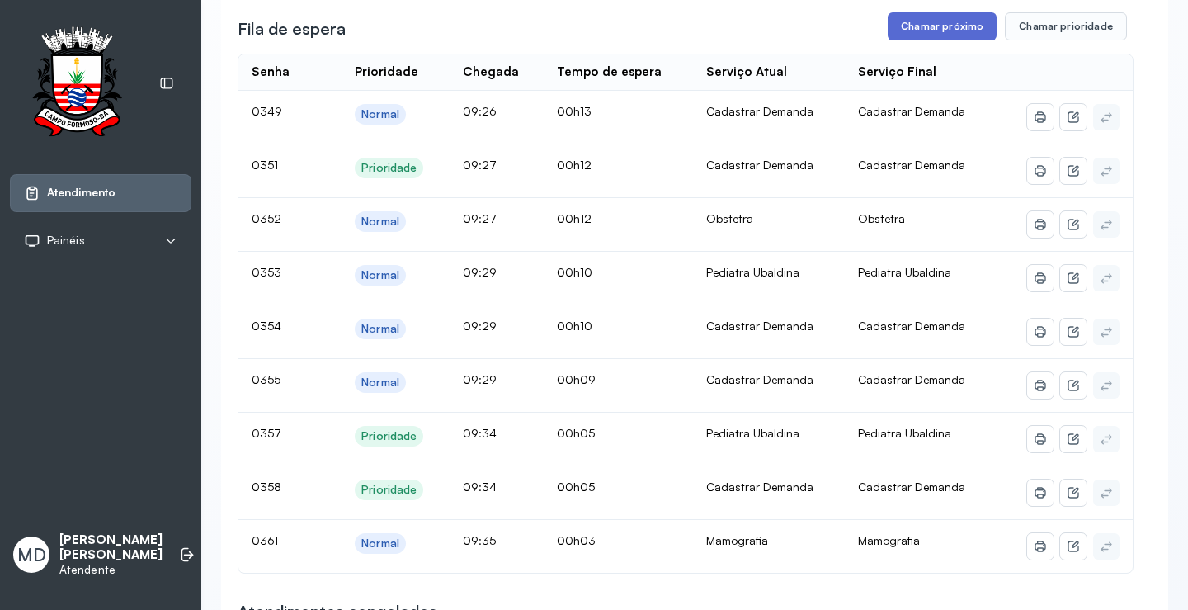
click at [940, 40] on button "Chamar próximo" at bounding box center [942, 26] width 109 height 28
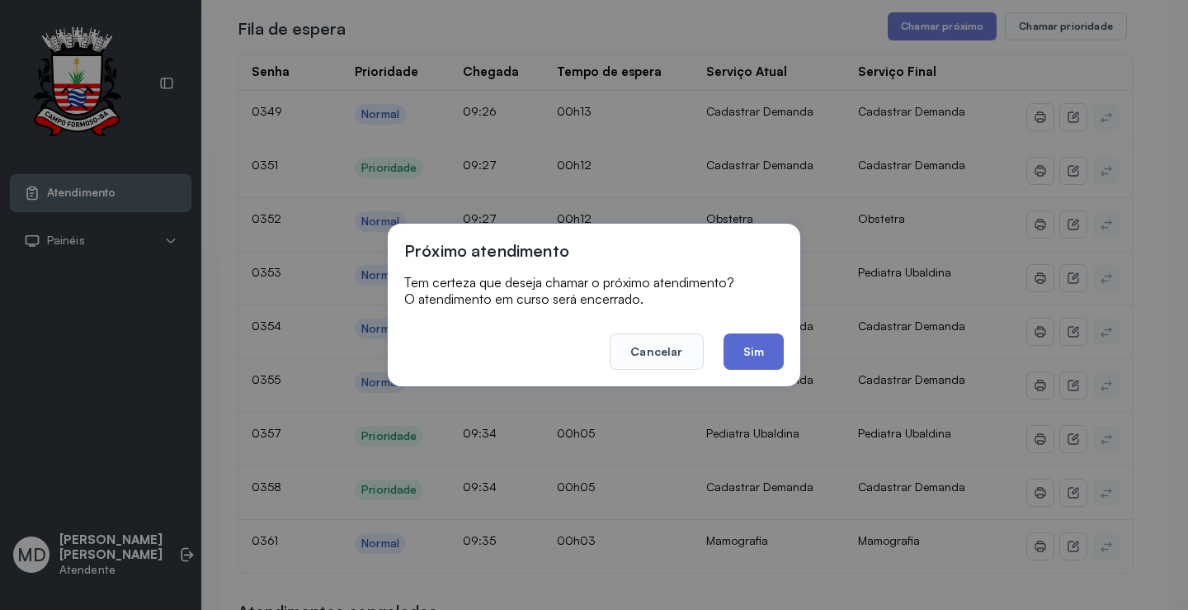
click at [753, 343] on button "Sim" at bounding box center [754, 351] width 60 height 36
